Goal: Transaction & Acquisition: Purchase product/service

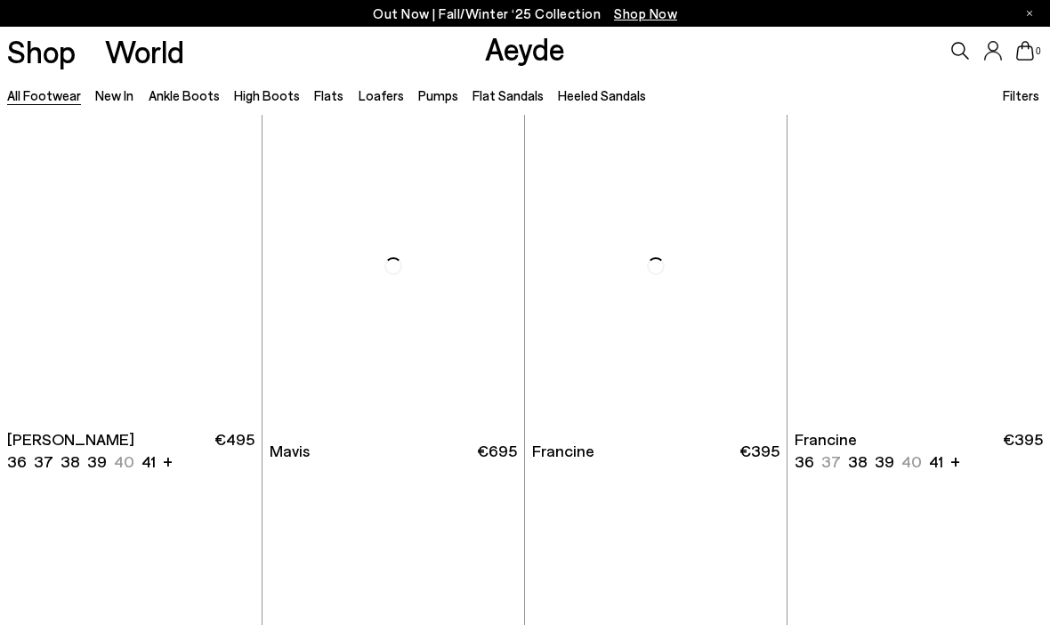
scroll to position [2289, 0]
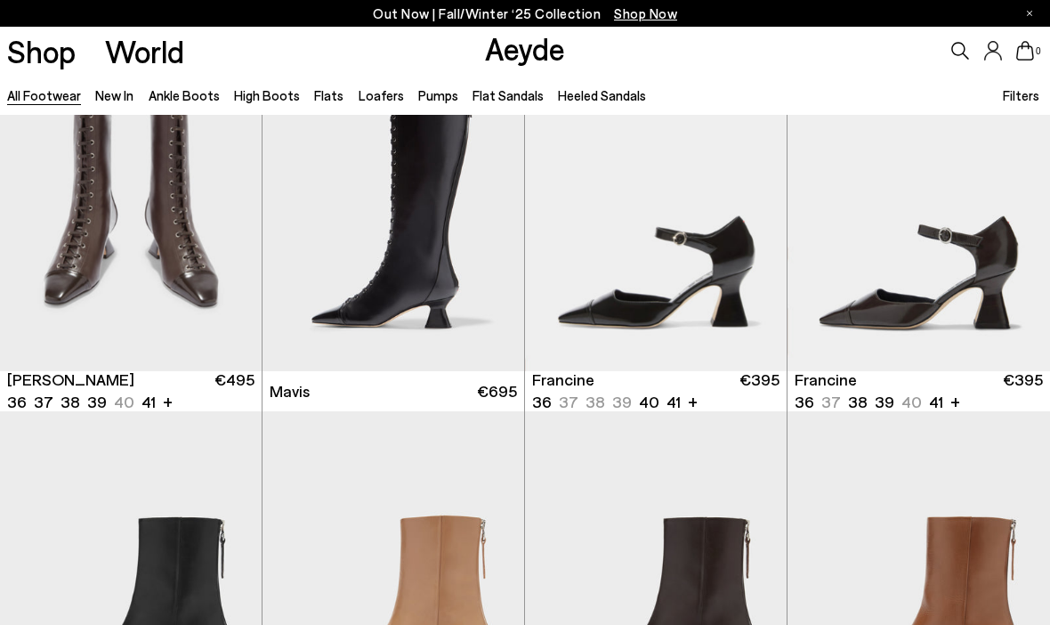
click at [750, 247] on img "1 / 6" at bounding box center [656, 206] width 262 height 329
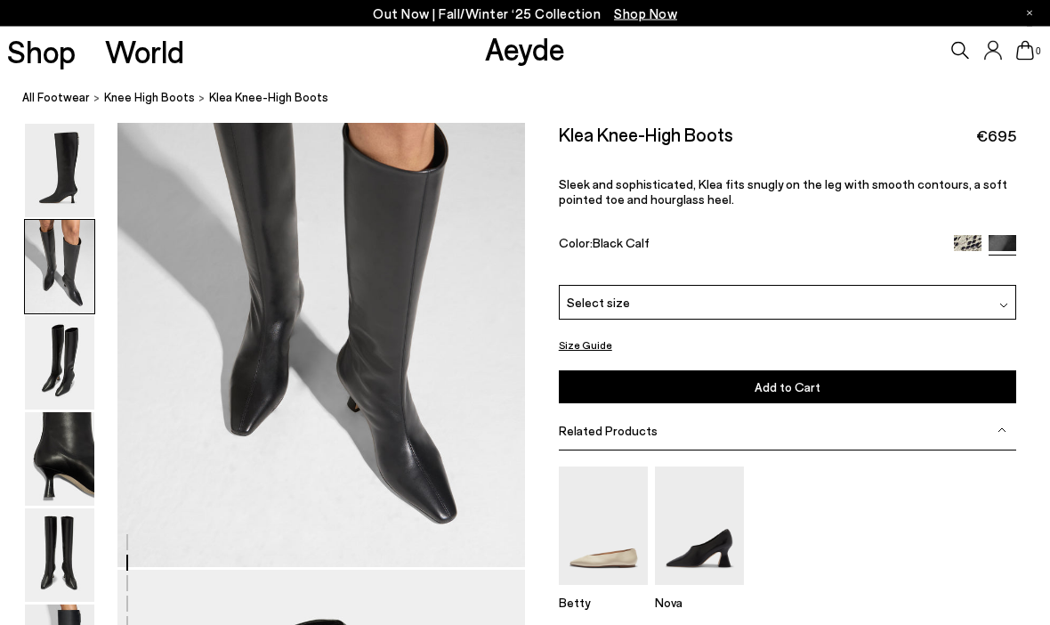
scroll to position [670, 0]
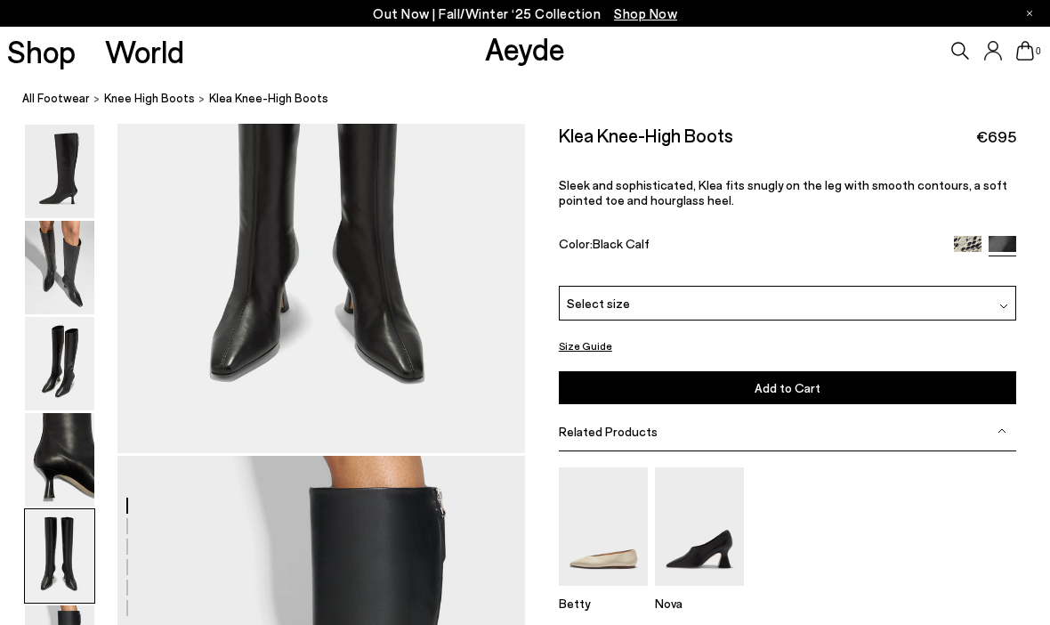
scroll to position [2350, 0]
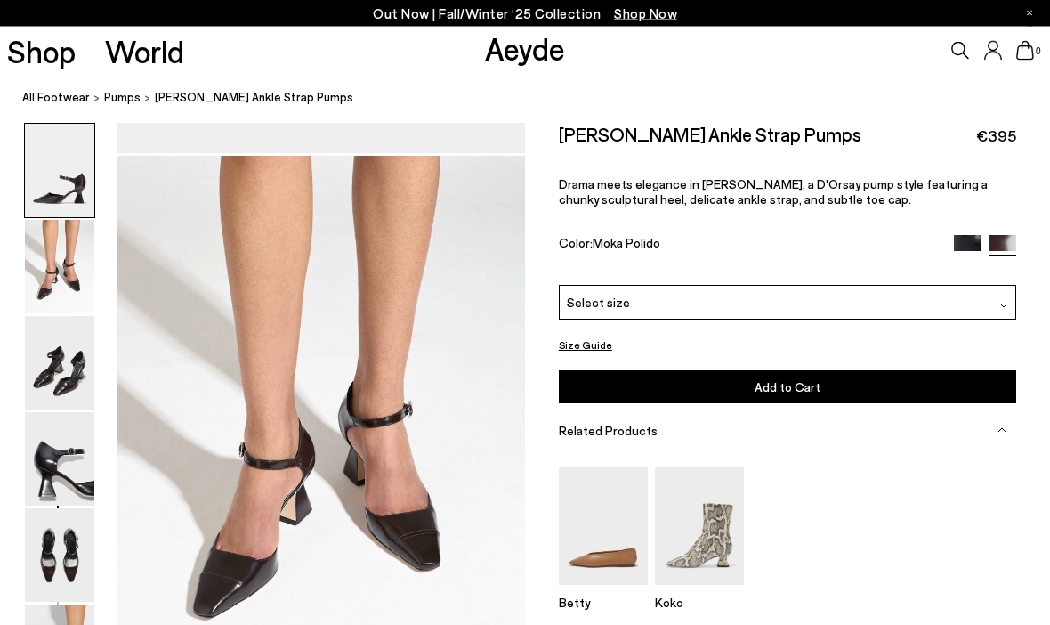
scroll to position [576, 0]
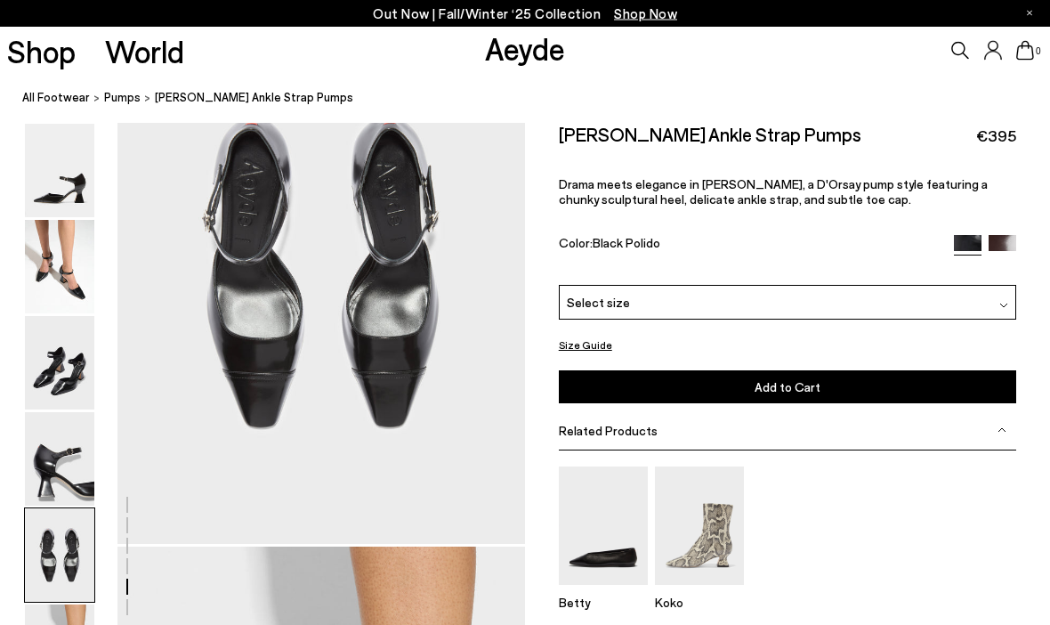
scroll to position [2185, 0]
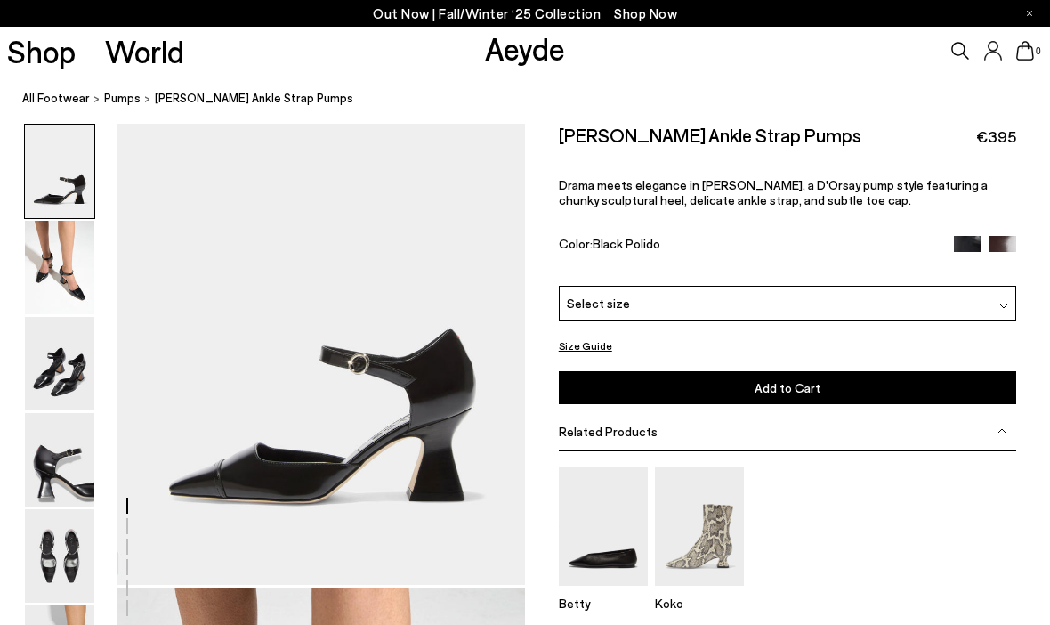
scroll to position [30, 0]
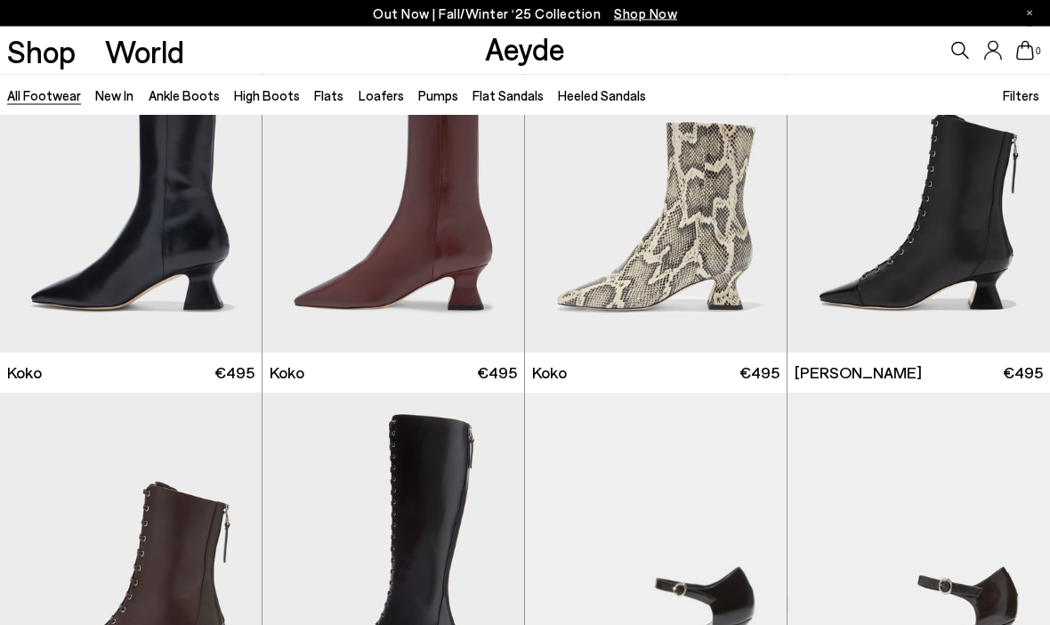
scroll to position [1938, 0]
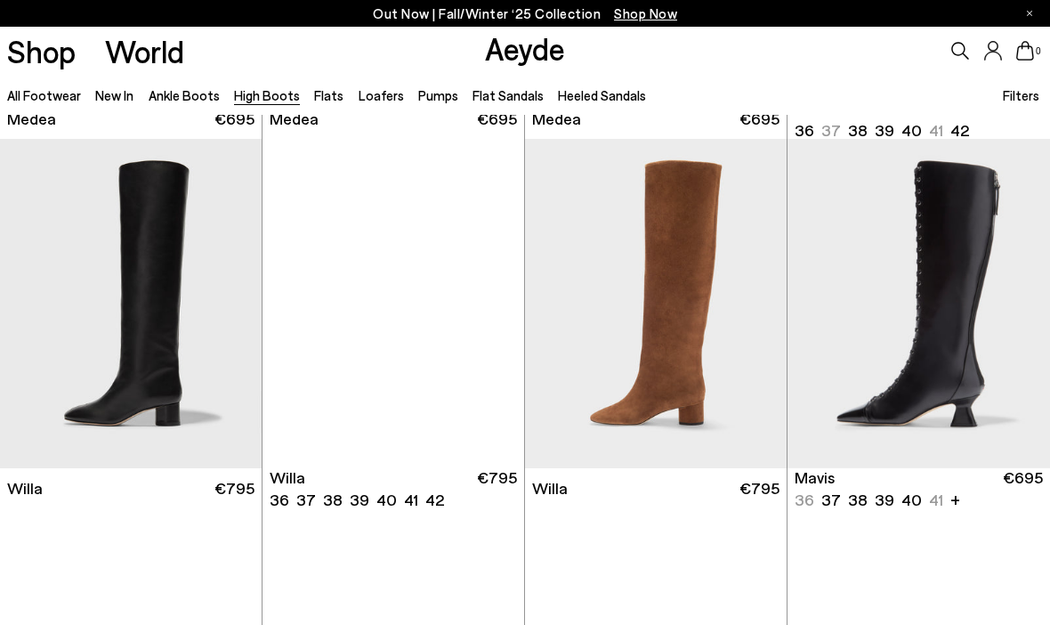
scroll to position [408, 0]
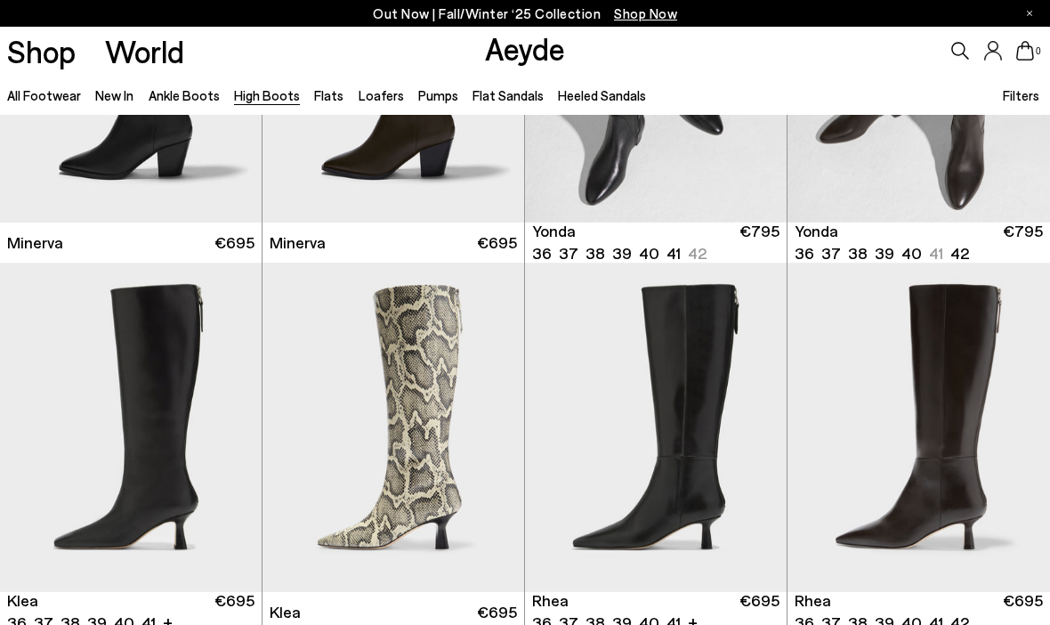
scroll to position [999, 0]
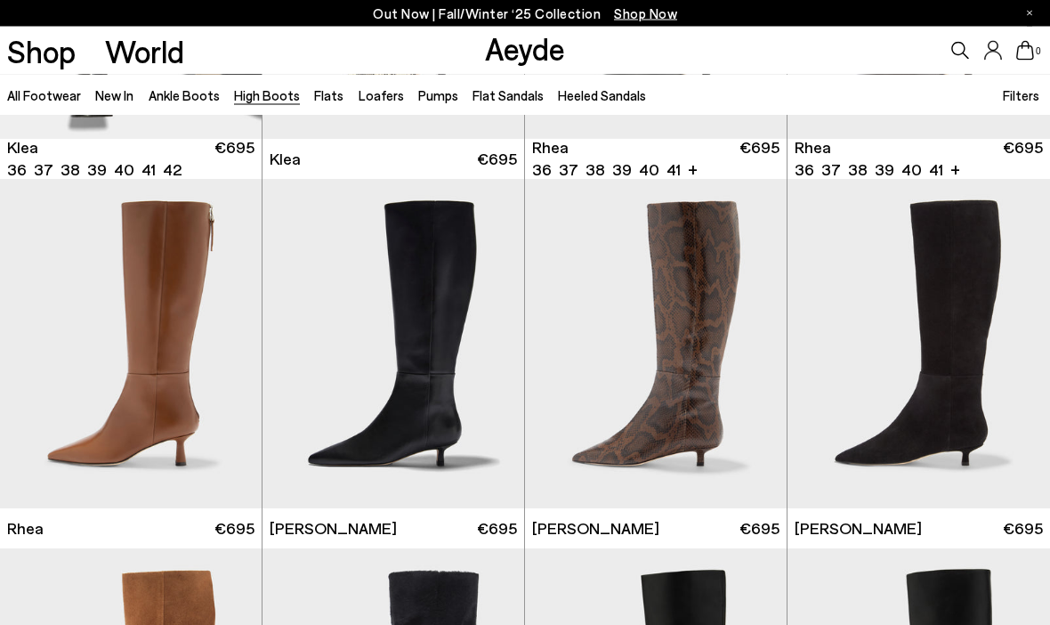
click at [718, 431] on img at bounding box center [656, 344] width 262 height 329
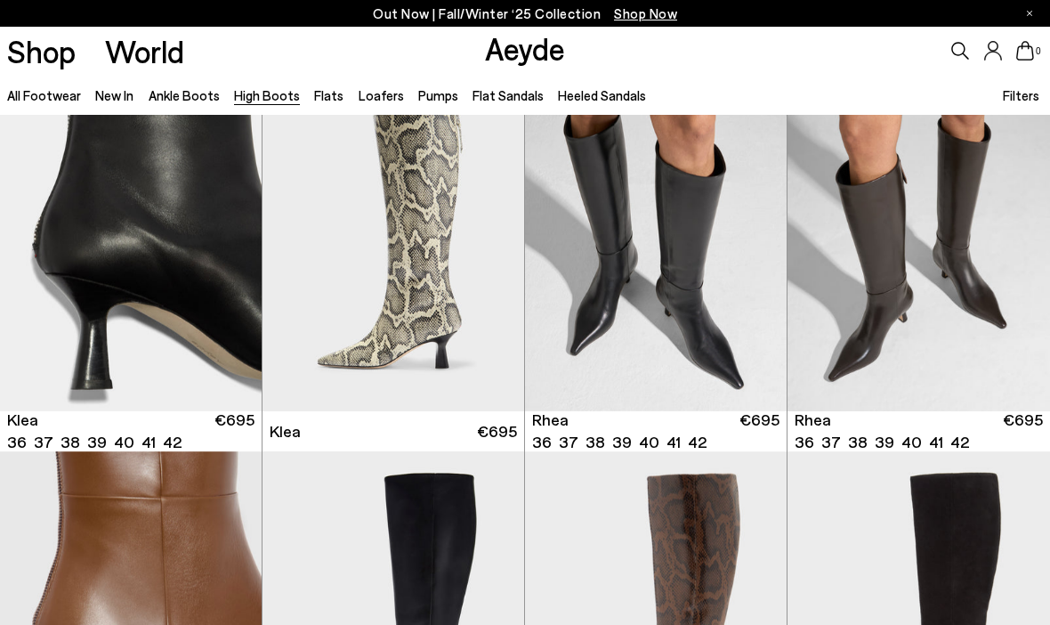
scroll to position [1079, 0]
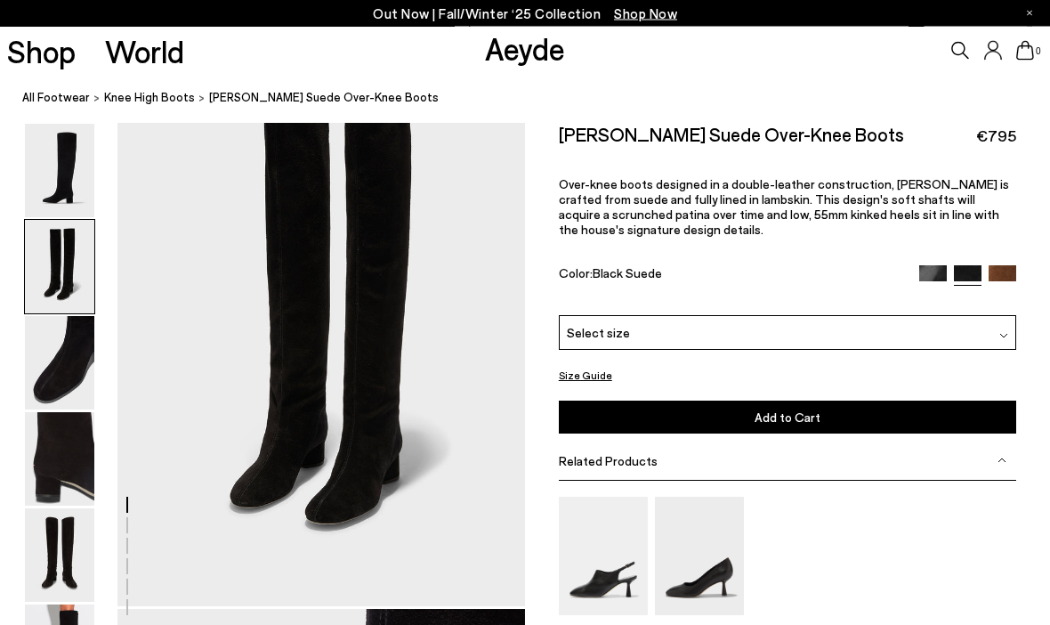
scroll to position [504, 0]
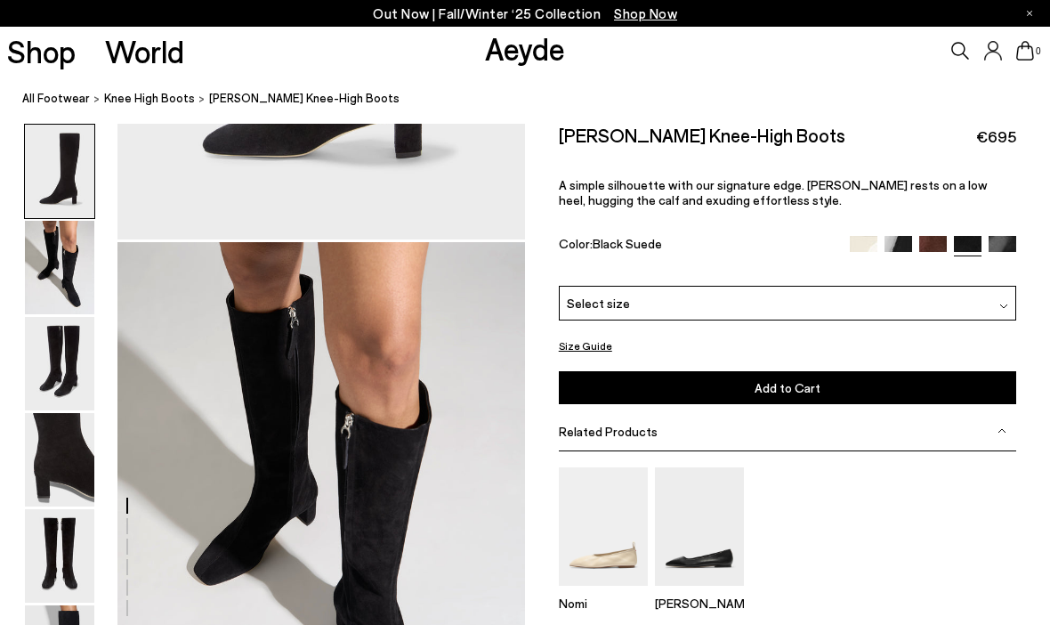
scroll to position [481, 0]
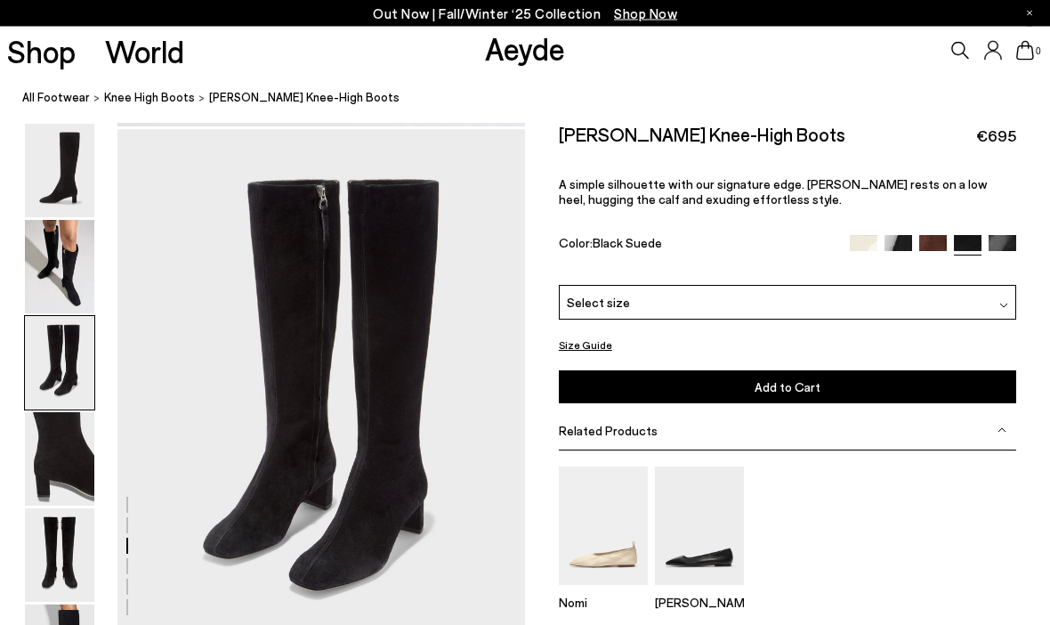
scroll to position [1048, 0]
